Goal: Find specific page/section: Find specific page/section

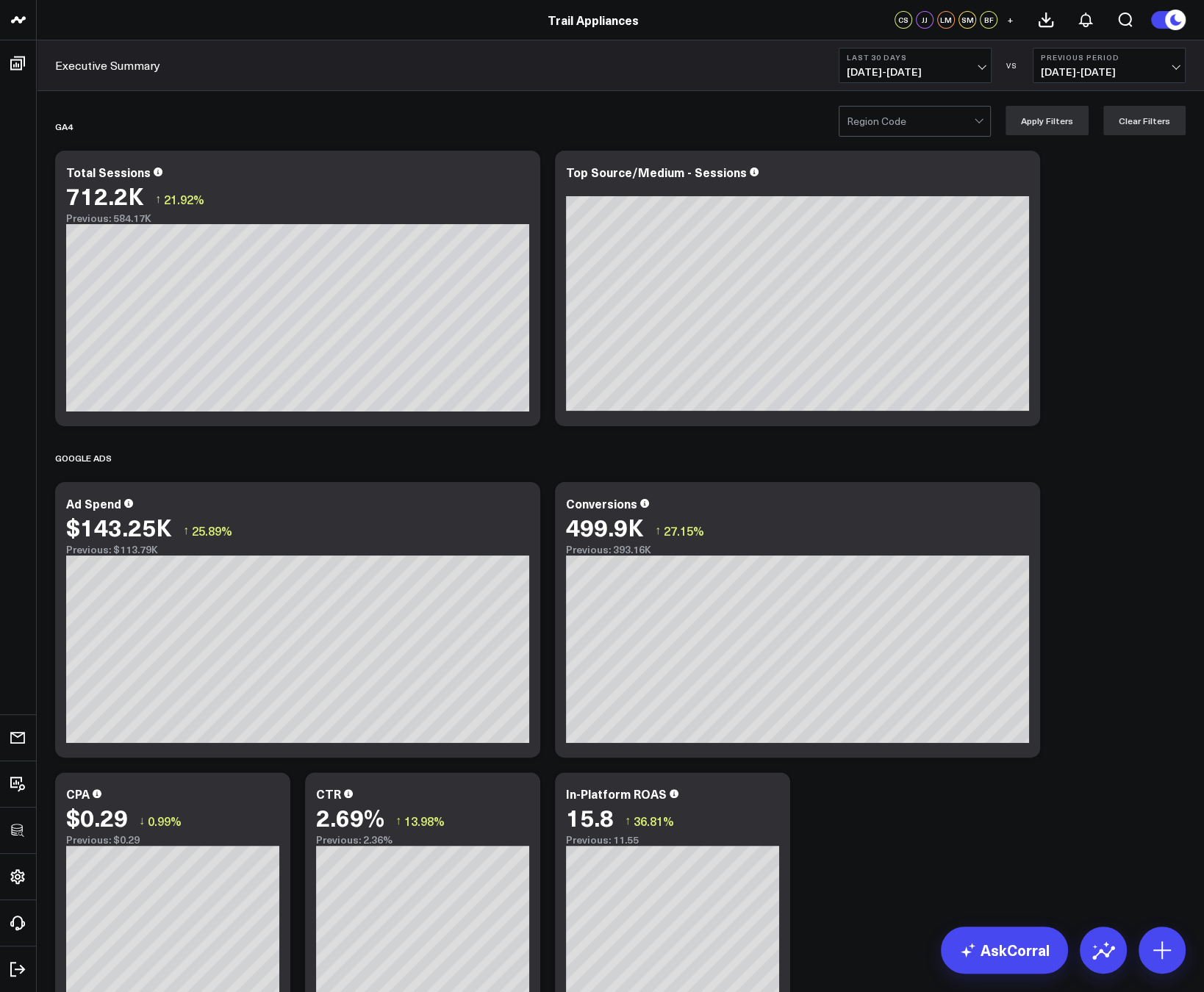
scroll to position [1062, 0]
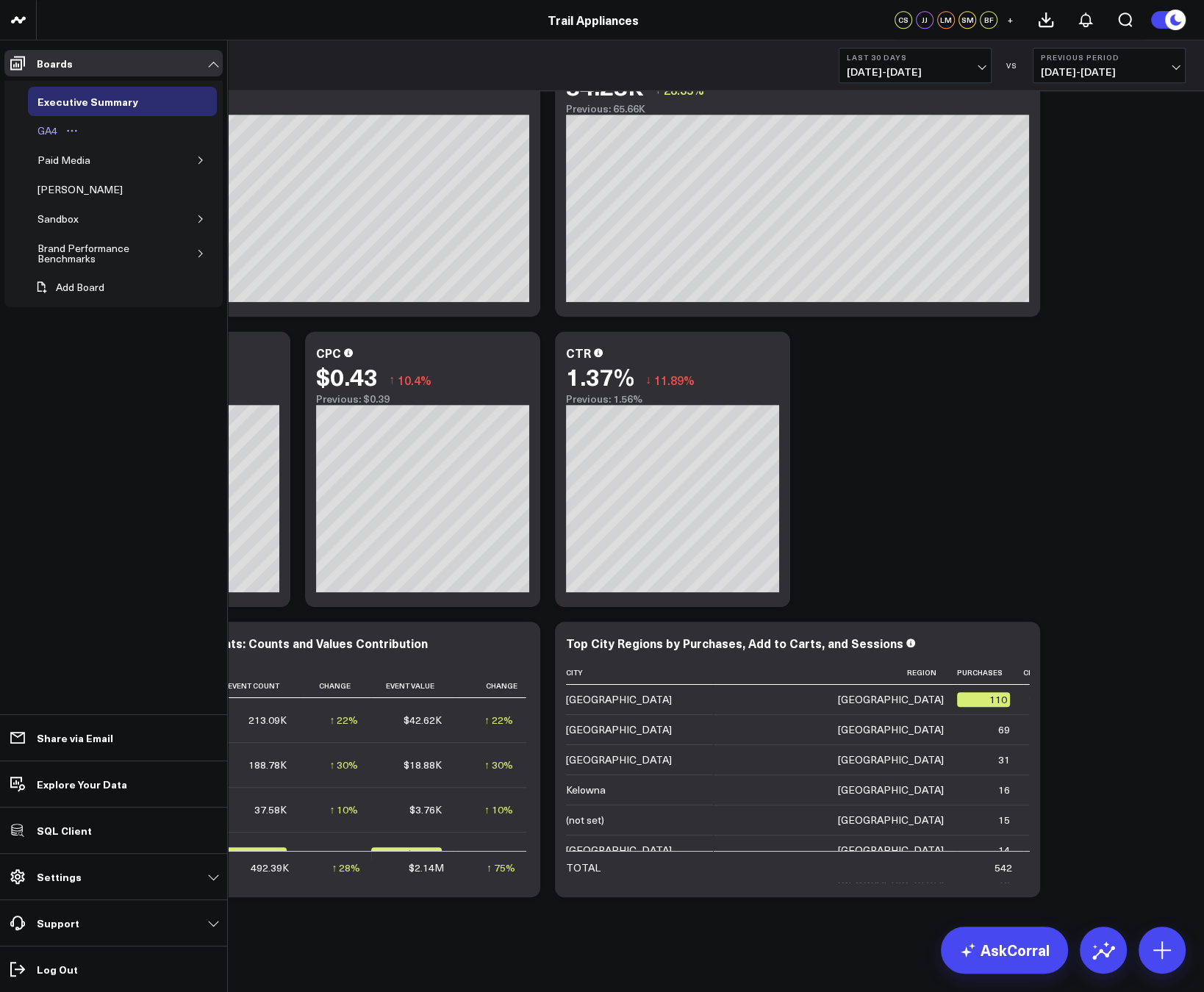
click at [48, 131] on div "GA4" at bounding box center [47, 131] width 27 height 18
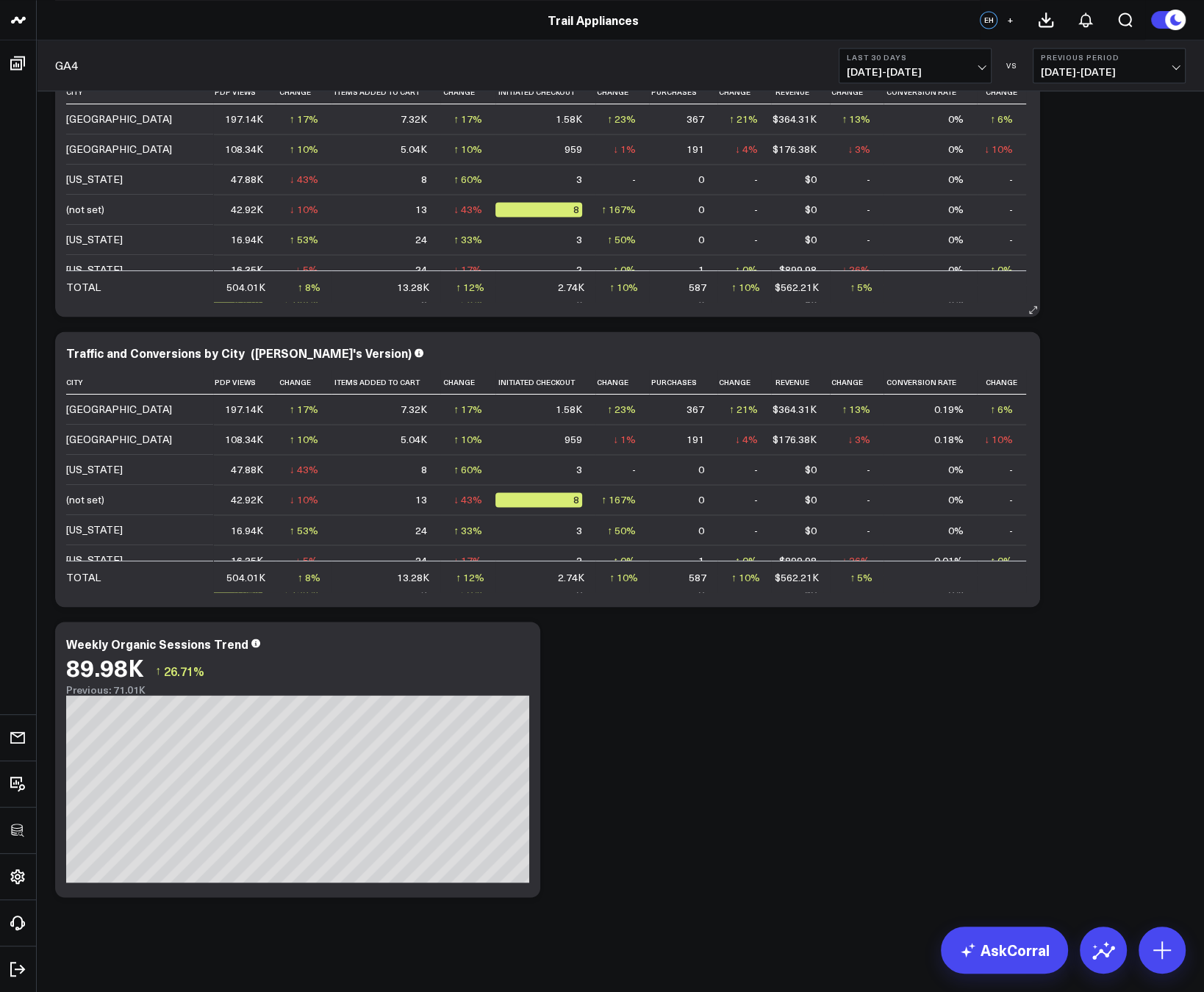
scroll to position [2059, 0]
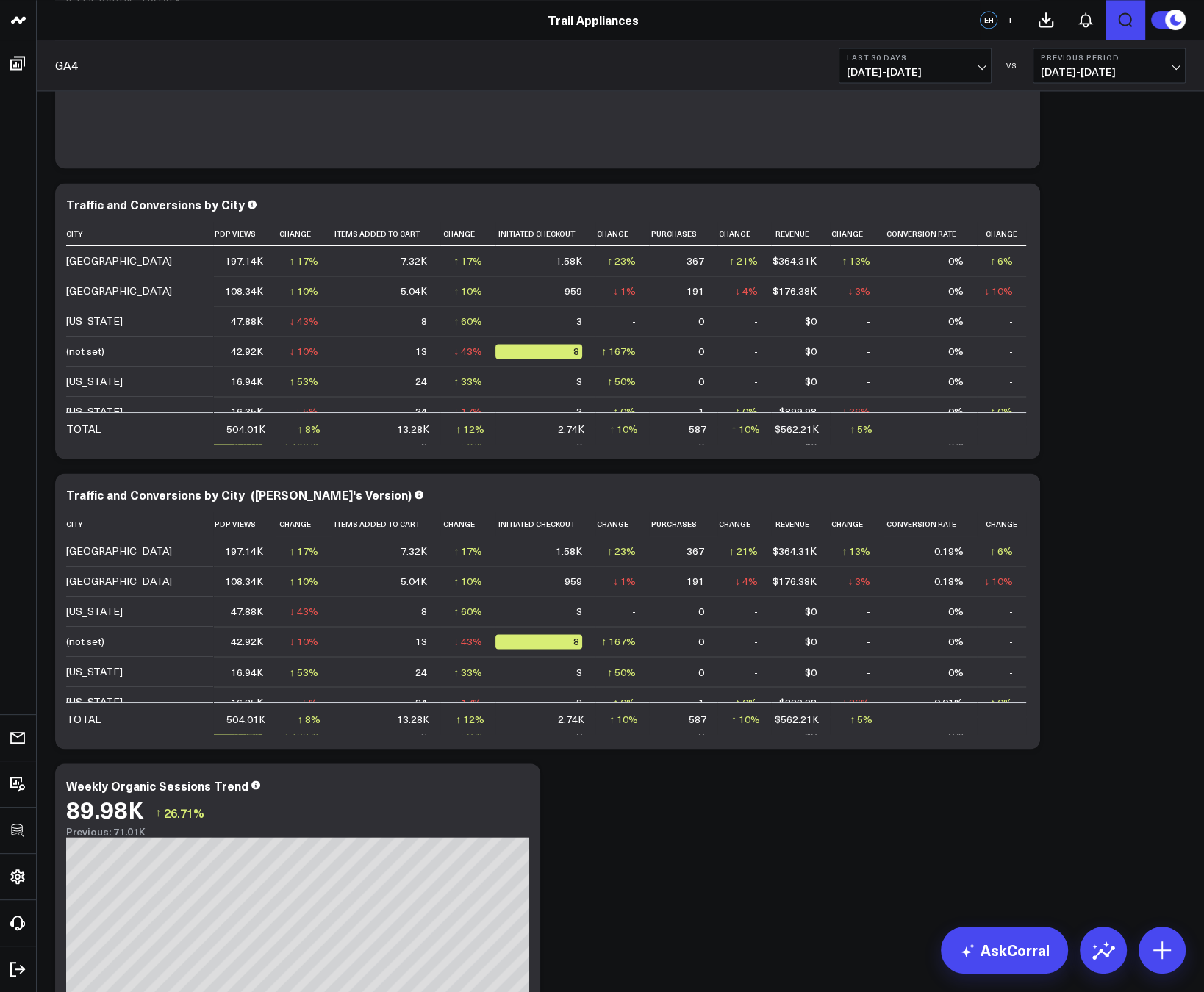
click at [1120, 25] on icon "Open search" at bounding box center [1126, 20] width 18 height 18
type input "city funnel"
click at [770, 62] on rect "submit" at bounding box center [770, 65] width 18 height 18
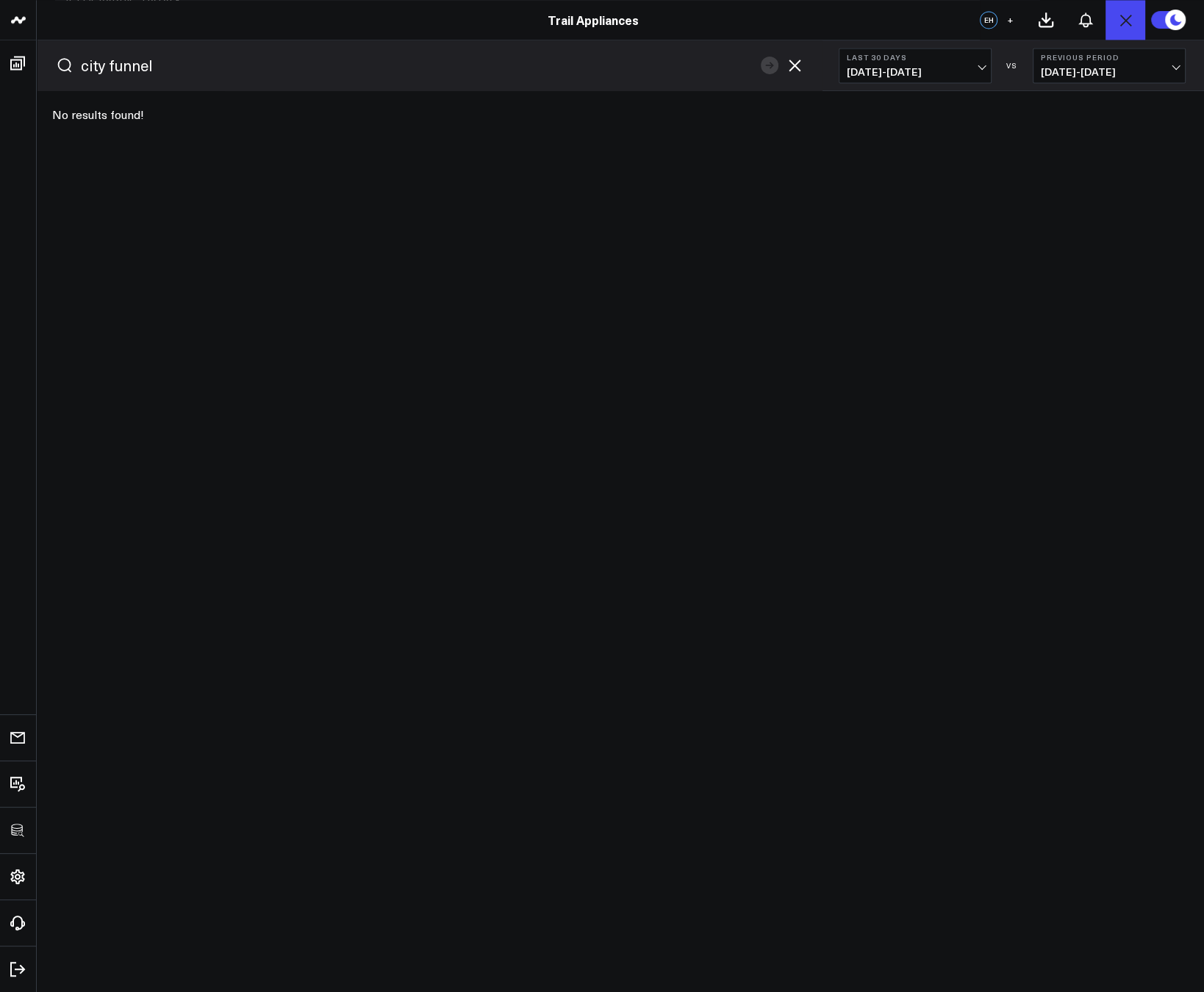
click at [796, 70] on icon "button" at bounding box center [795, 65] width 18 height 18
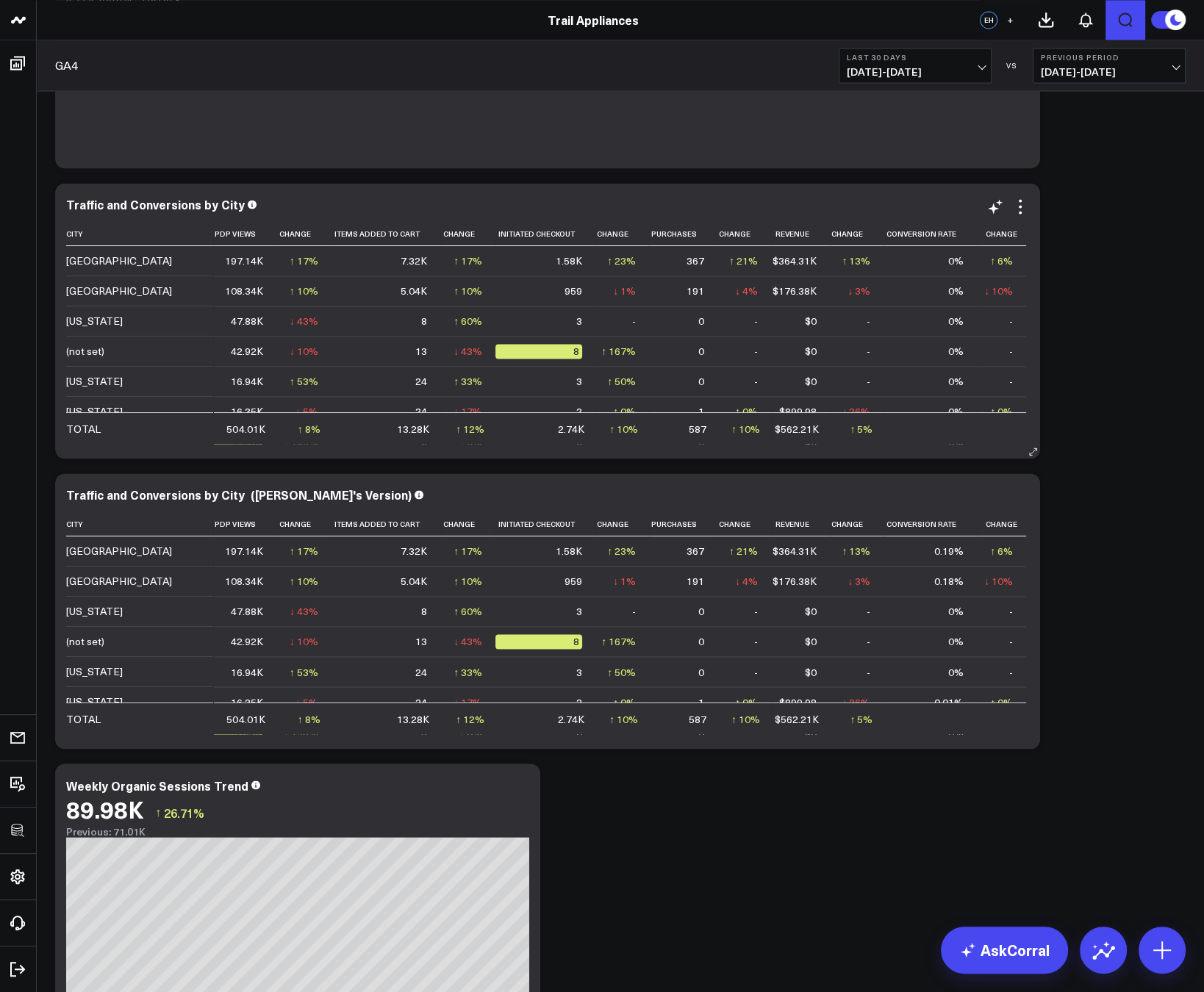
scroll to position [0, 0]
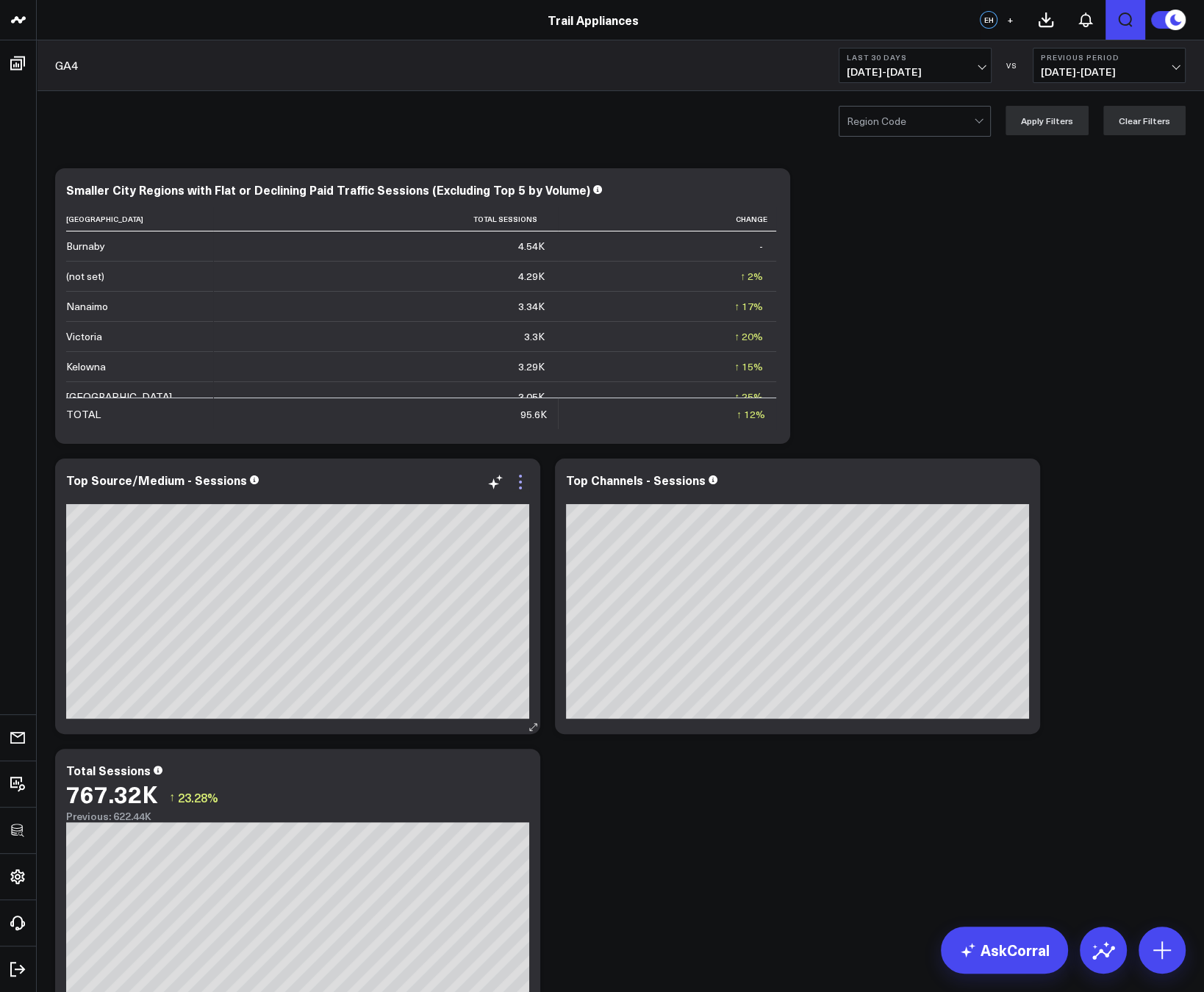
click at [518, 485] on icon at bounding box center [520, 483] width 18 height 18
